Goal: Information Seeking & Learning: Learn about a topic

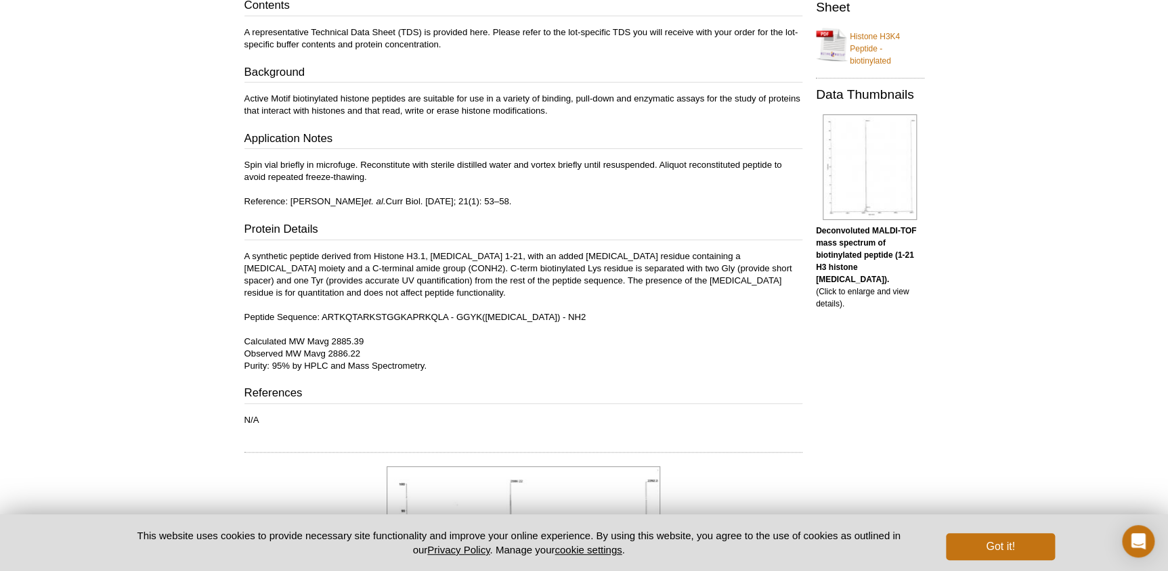
scroll to position [225, 0]
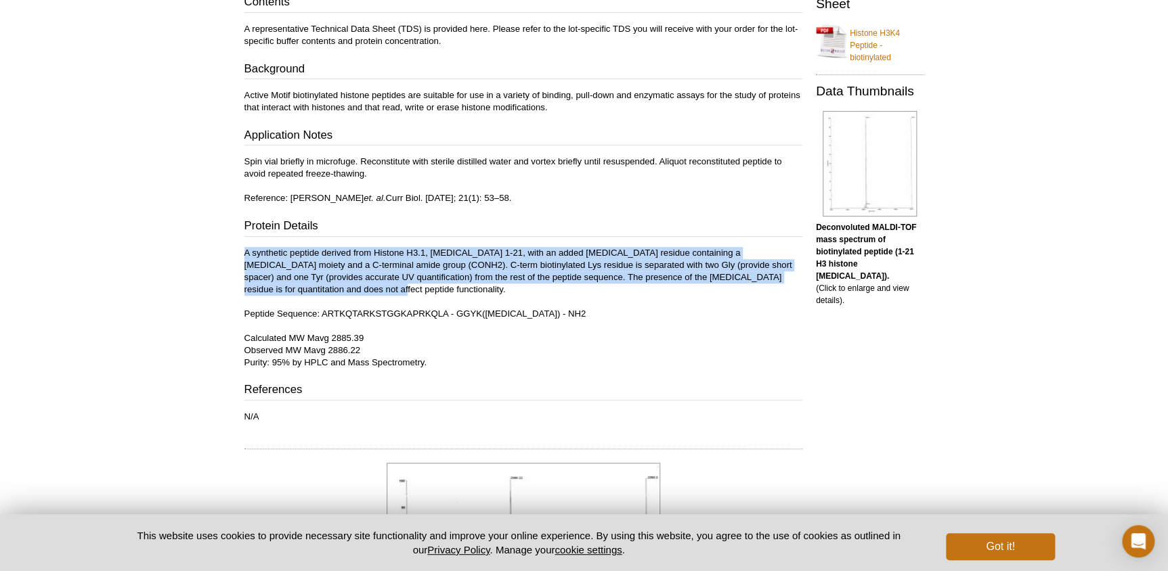
drag, startPoint x: 244, startPoint y: 247, endPoint x: 324, endPoint y: 287, distance: 89.9
click at [324, 287] on p "A synthetic peptide derived from Histone H3.1, [MEDICAL_DATA] 1-21, with an add…" at bounding box center [523, 308] width 558 height 122
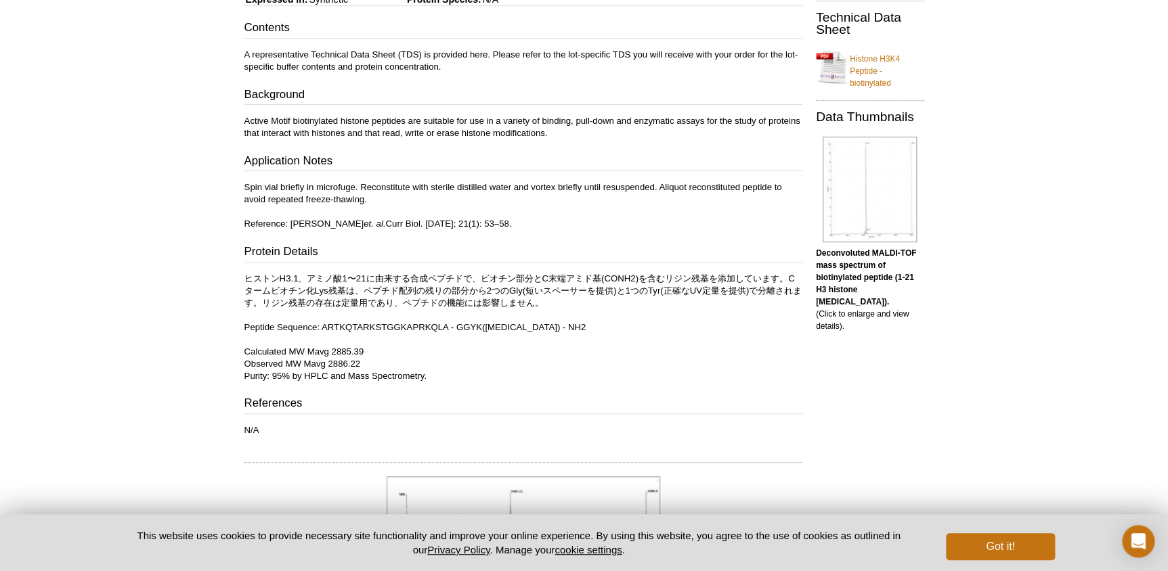
scroll to position [144, 0]
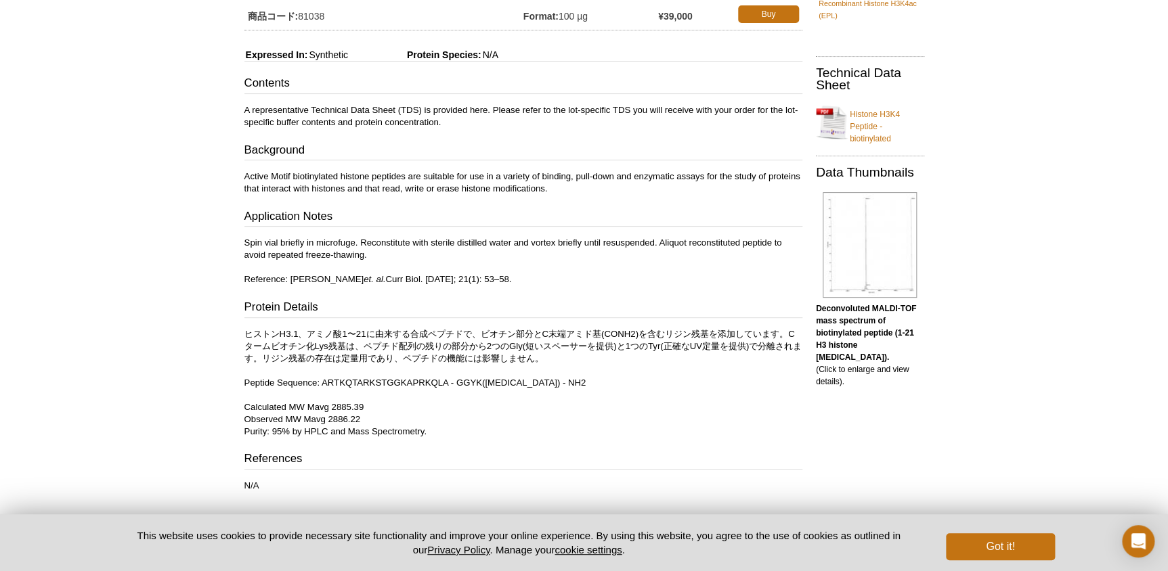
click at [614, 441] on div "Contents A representative Technical Data Sheet (TDS) is provided here. Please r…" at bounding box center [523, 283] width 558 height 417
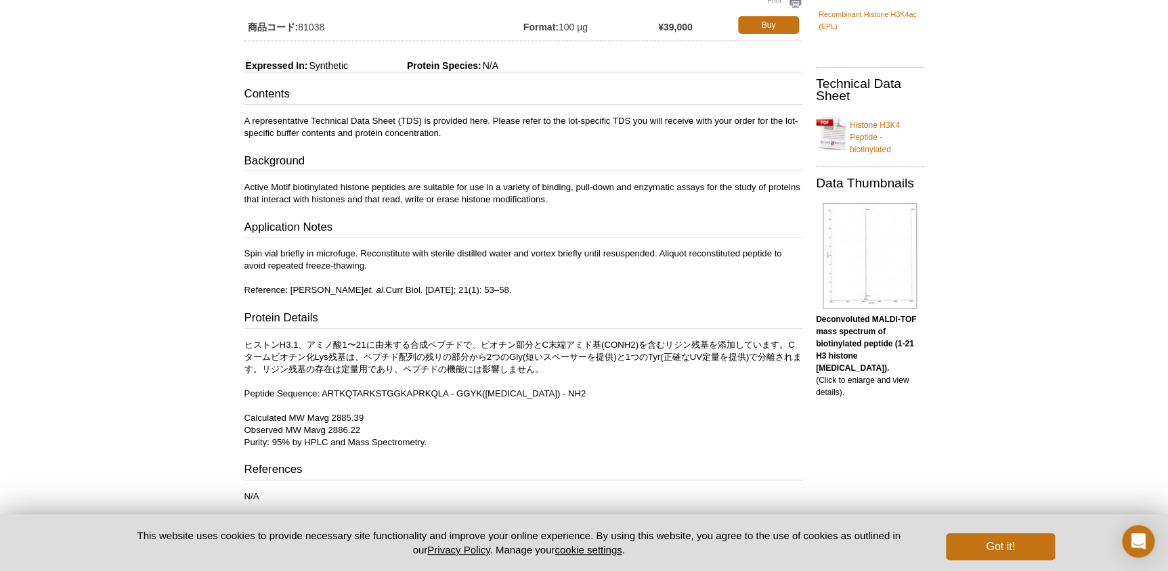
scroll to position [184, 0]
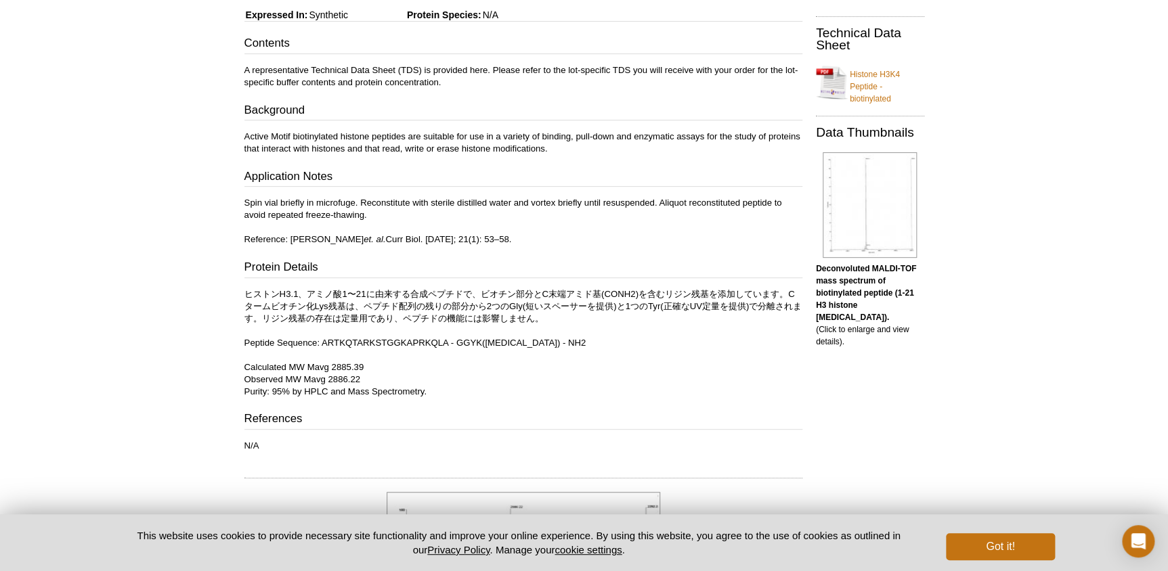
drag, startPoint x: 503, startPoint y: 308, endPoint x: 450, endPoint y: 302, distance: 53.8
click at [450, 302] on font "ヒストンH3.1、アミノ酸1〜21に由来する合成ペプチドで、ビオチン部分とC末端アミド基(CONH2)を含むリジン残基を添加しています。Cタームビオチン化Ly…" at bounding box center [523, 306] width 558 height 35
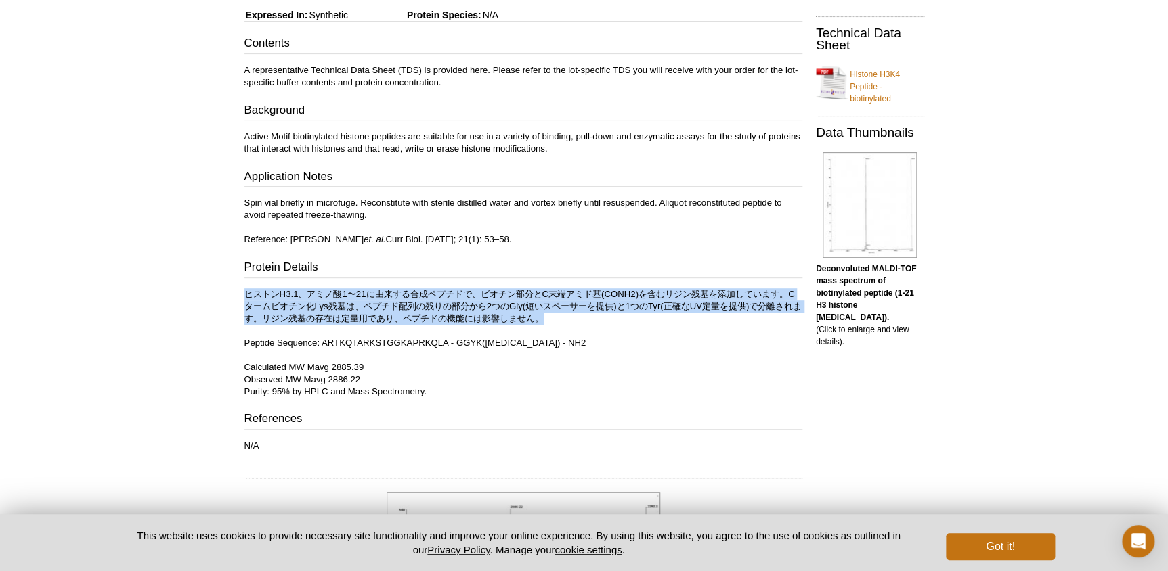
drag, startPoint x: 565, startPoint y: 320, endPoint x: 235, endPoint y: 294, distance: 331.4
click at [235, 294] on div "Active Motif Logo Enabling Epigenetics Research 0 Search Skip to content Active…" at bounding box center [584, 451] width 1168 height 1271
drag, startPoint x: 235, startPoint y: 294, endPoint x: 276, endPoint y: 298, distance: 41.5
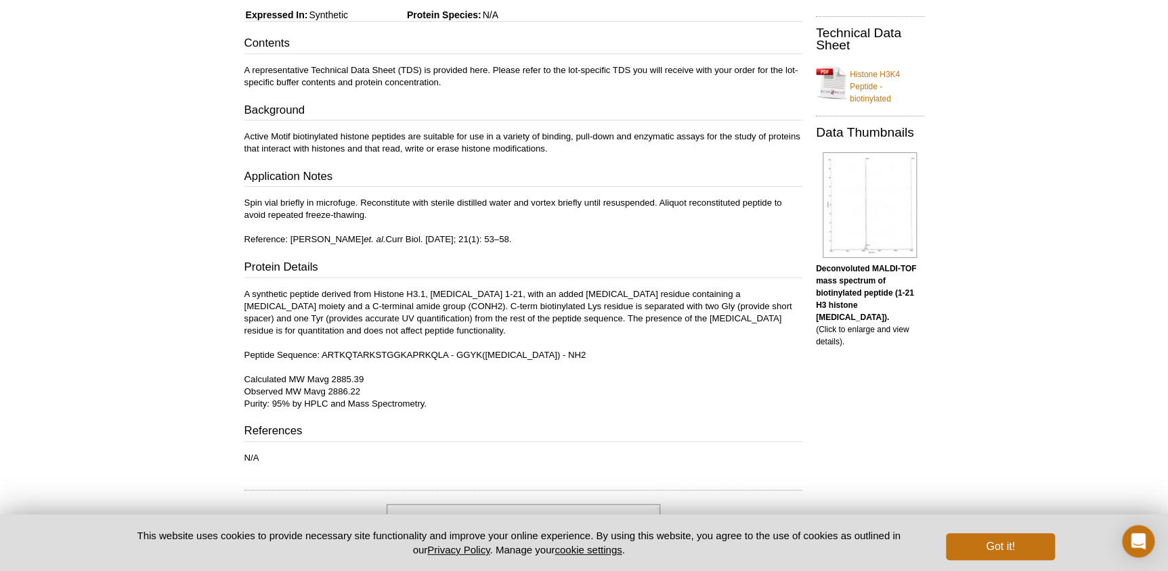
drag, startPoint x: 314, startPoint y: 337, endPoint x: 253, endPoint y: 337, distance: 60.9
click at [253, 337] on p "A synthetic peptide derived from Histone H3.1, [MEDICAL_DATA] 1-21, with an add…" at bounding box center [523, 349] width 558 height 122
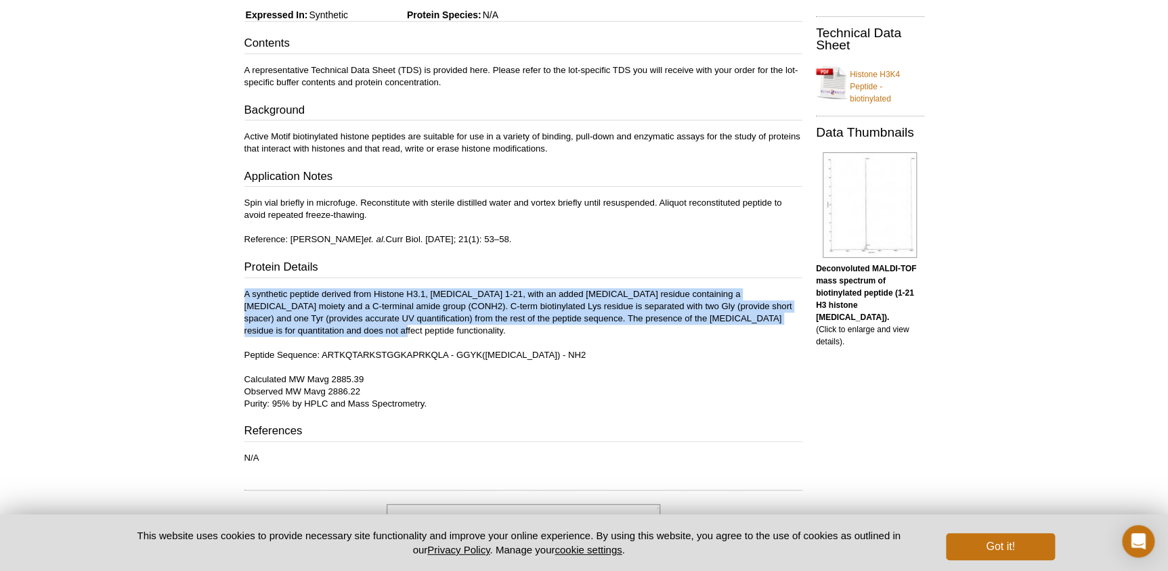
drag, startPoint x: 297, startPoint y: 332, endPoint x: 228, endPoint y: 291, distance: 79.5
click at [228, 291] on div "Active Motif Logo Enabling Epigenetics Research 0 Search Skip to content Active…" at bounding box center [584, 457] width 1168 height 1283
copy font "A synthetic peptide derived from Histone H3.1, [MEDICAL_DATA] 1-21, with an add…"
